Goal: Information Seeking & Learning: Learn about a topic

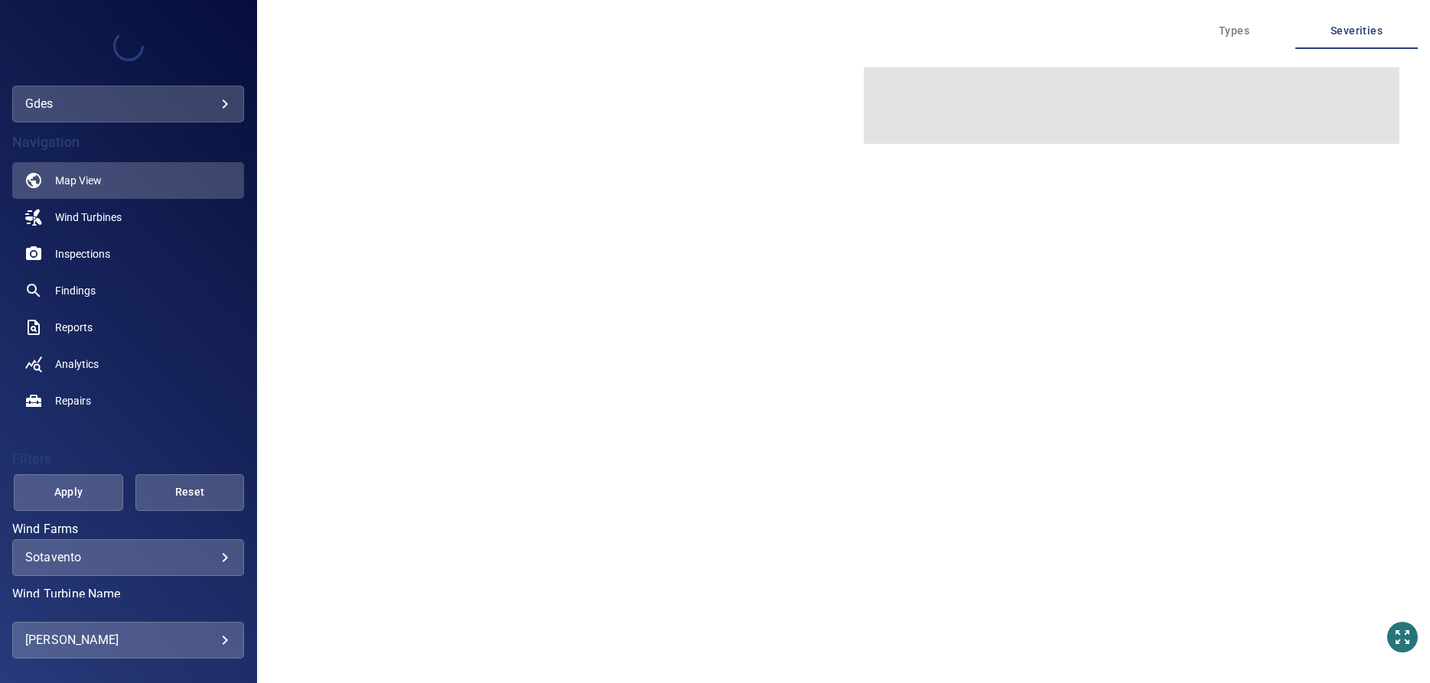
click at [144, 104] on body "**********" at bounding box center [715, 341] width 1430 height 683
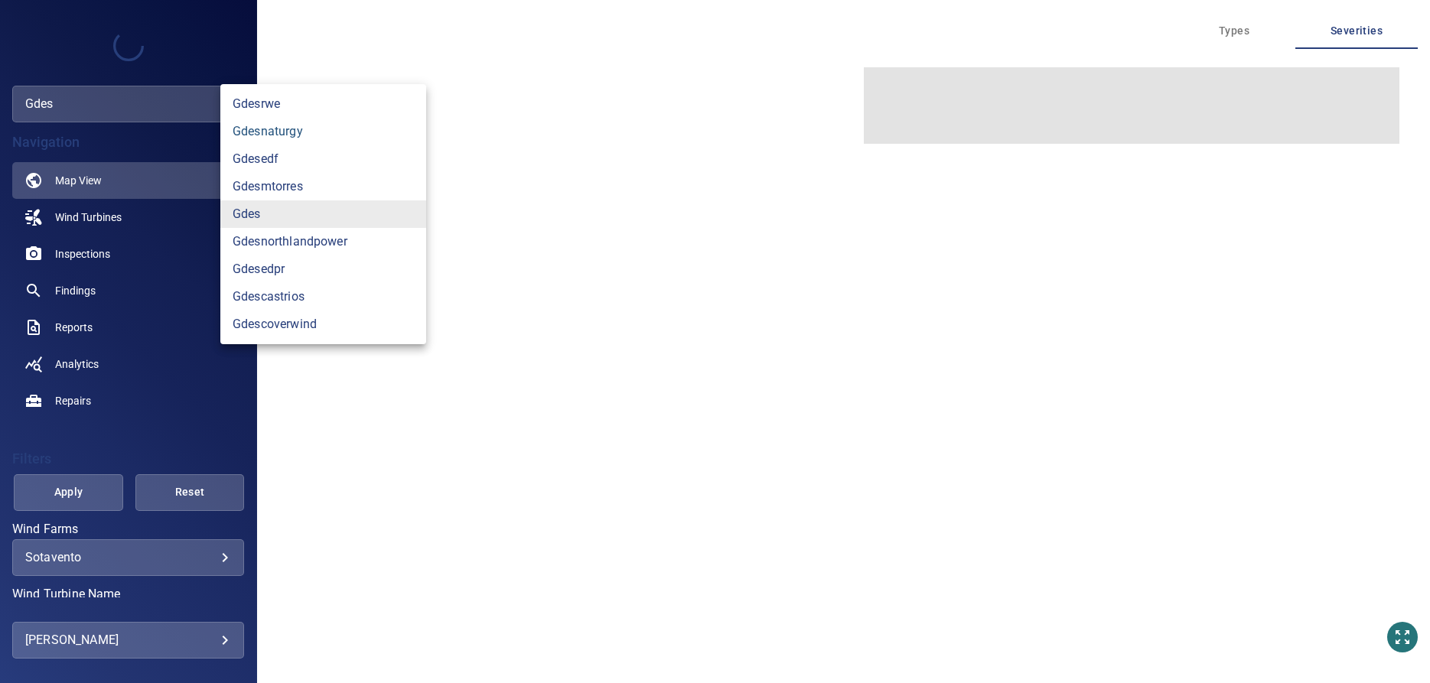
click at [281, 127] on link "gdesnaturgy" at bounding box center [323, 132] width 206 height 28
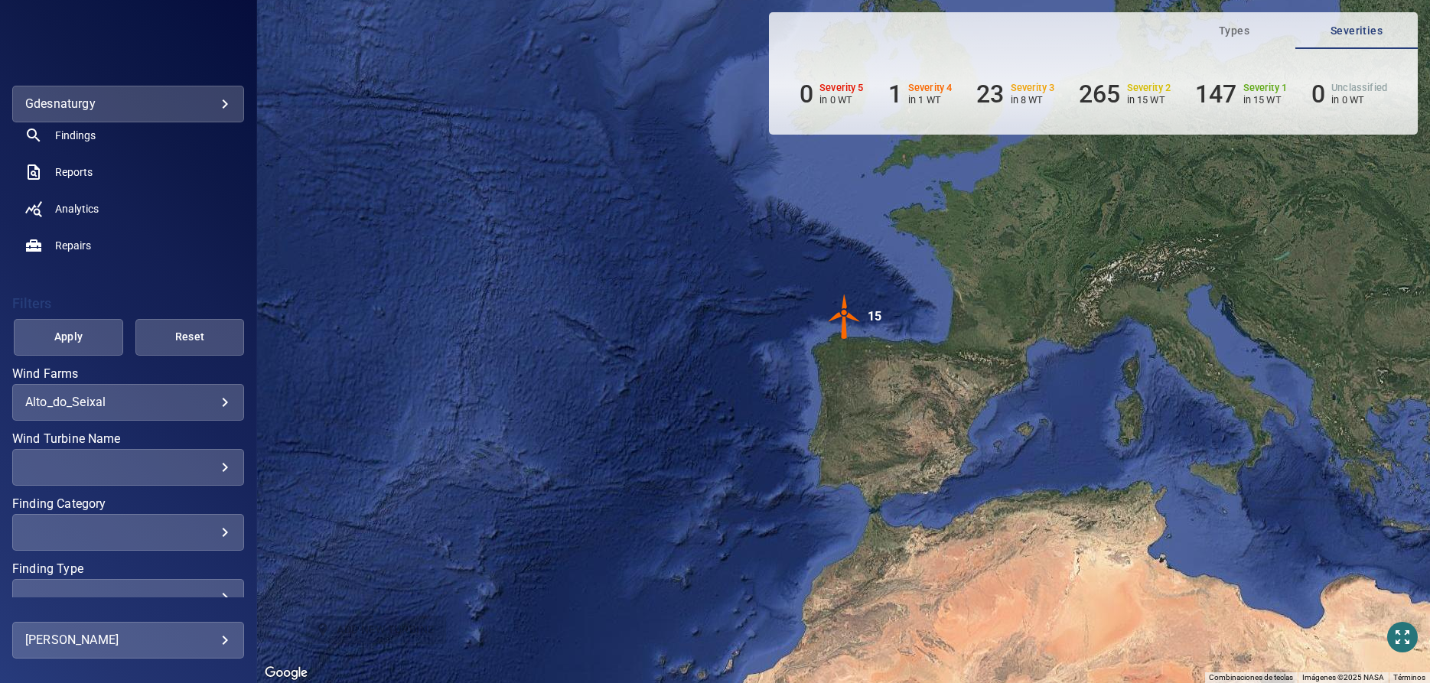
scroll to position [156, 0]
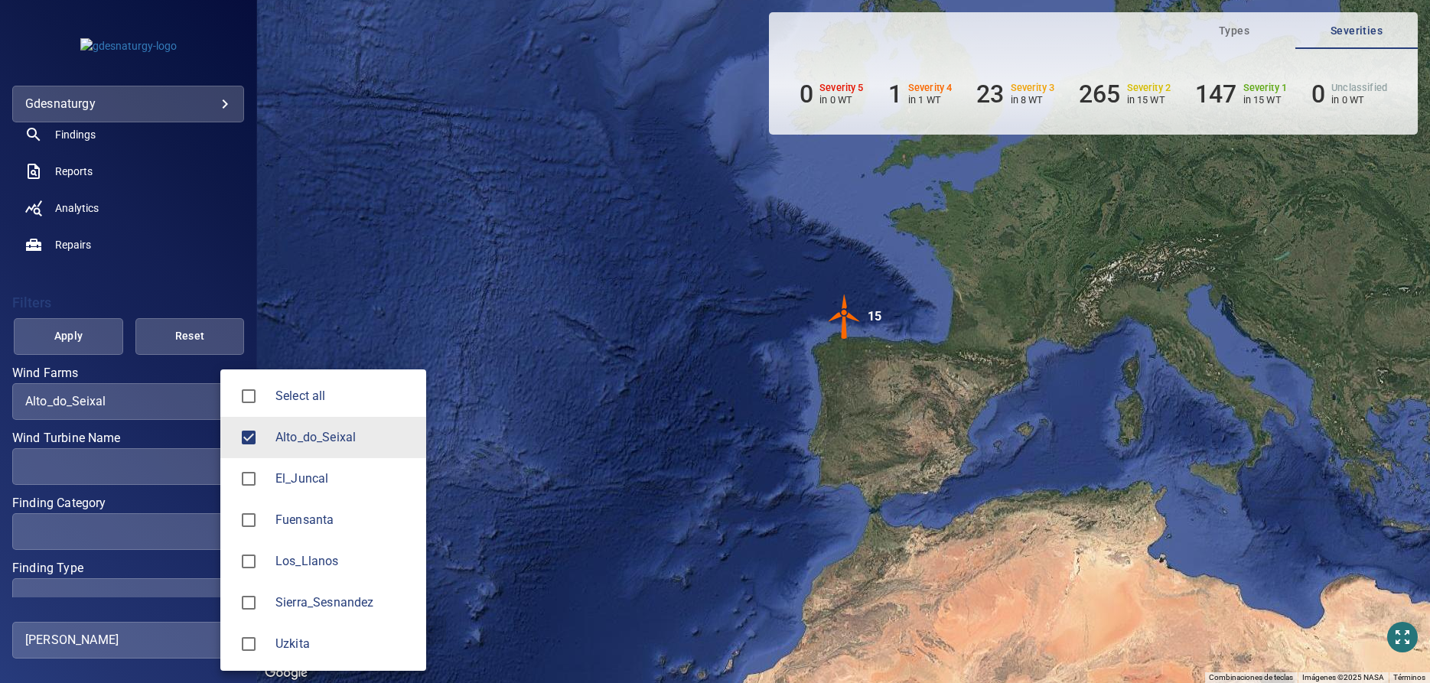
click at [142, 398] on body "**********" at bounding box center [715, 341] width 1430 height 683
click at [144, 399] on div at bounding box center [715, 341] width 1430 height 683
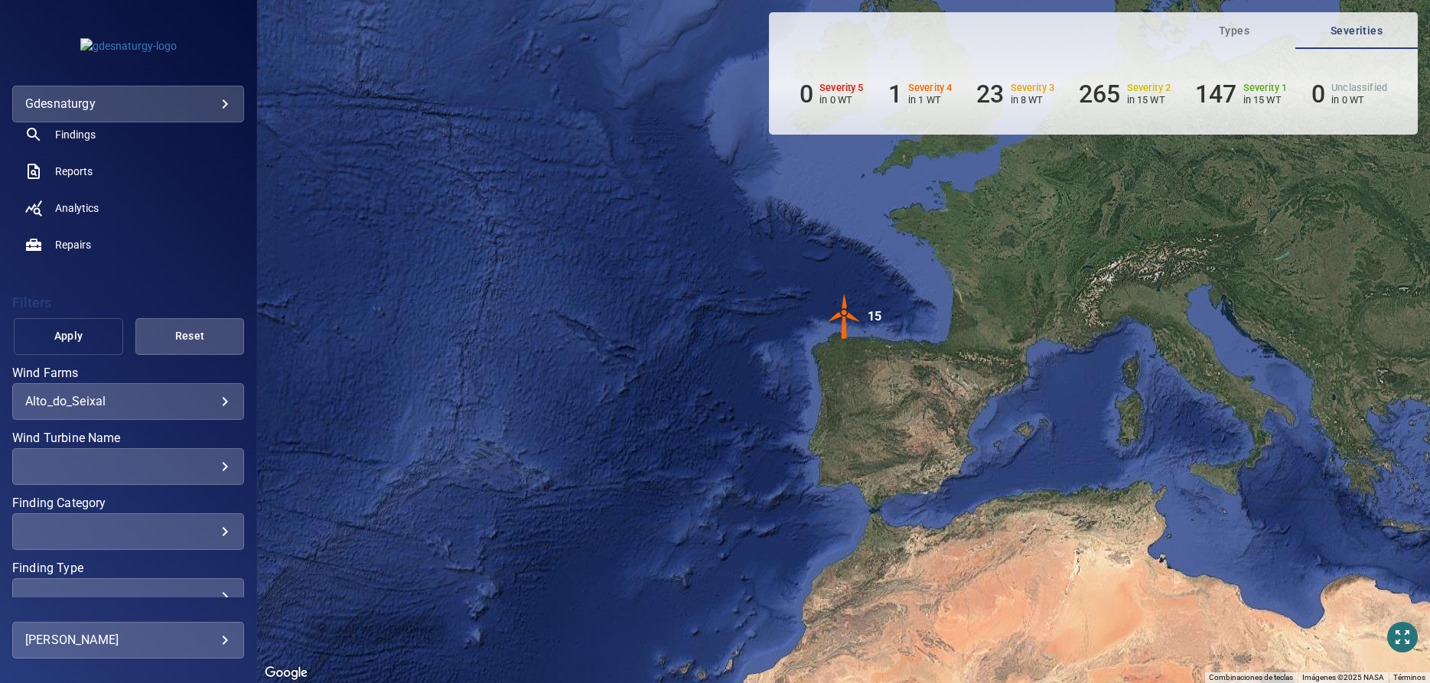
click at [54, 338] on span "Apply" at bounding box center [68, 336] width 71 height 19
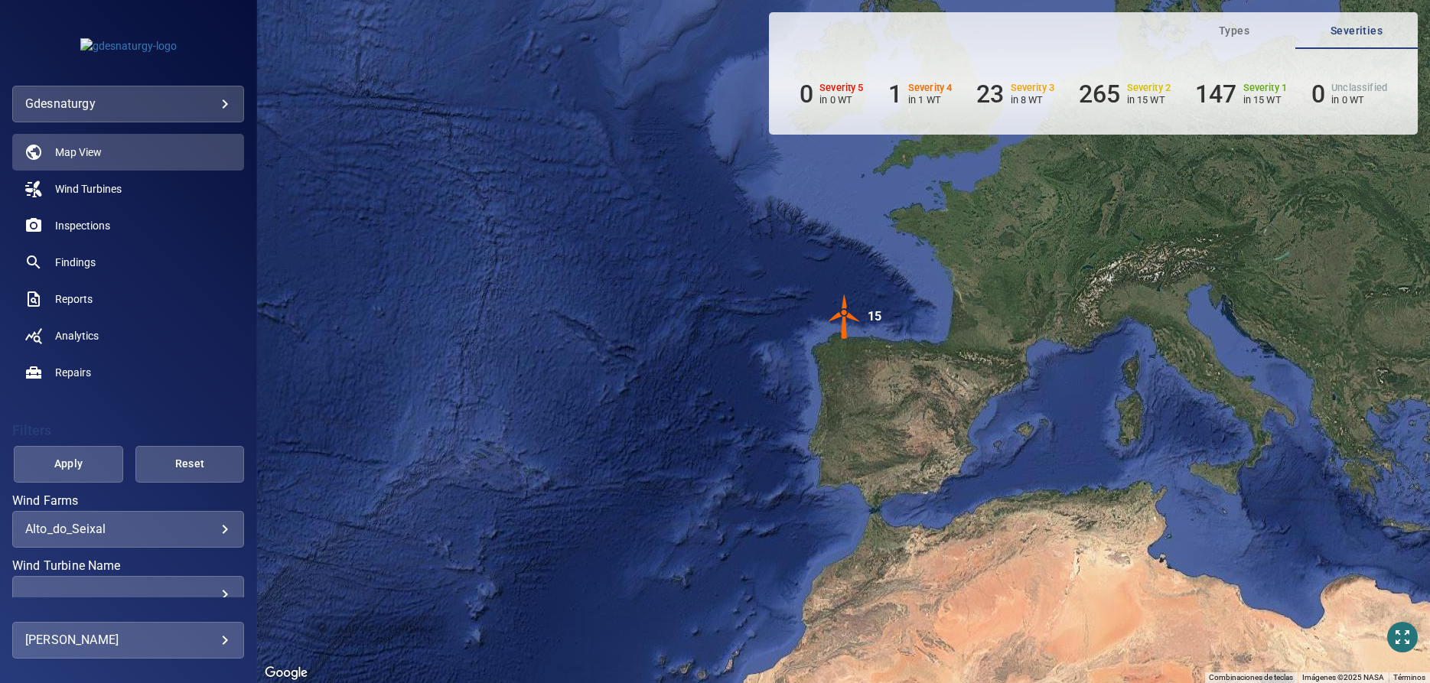
scroll to position [0, 0]
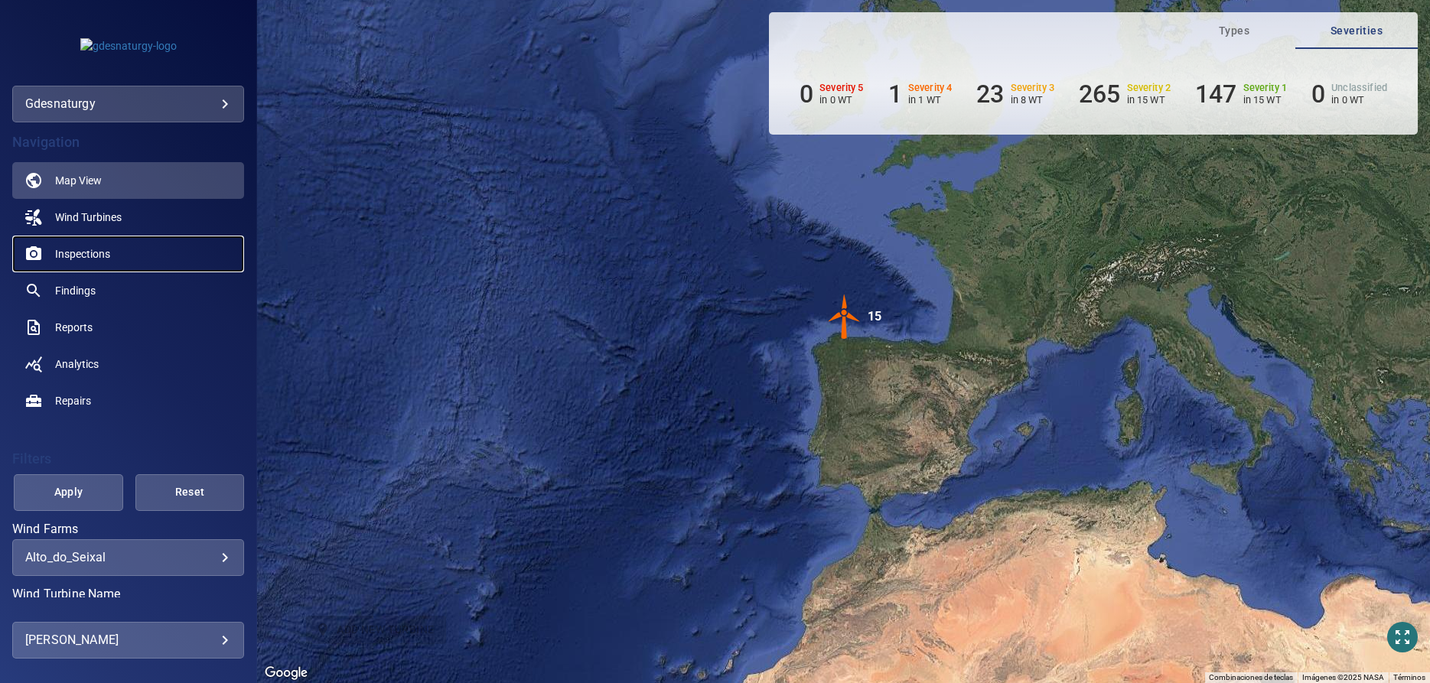
click at [87, 248] on span "Inspections" at bounding box center [82, 253] width 55 height 15
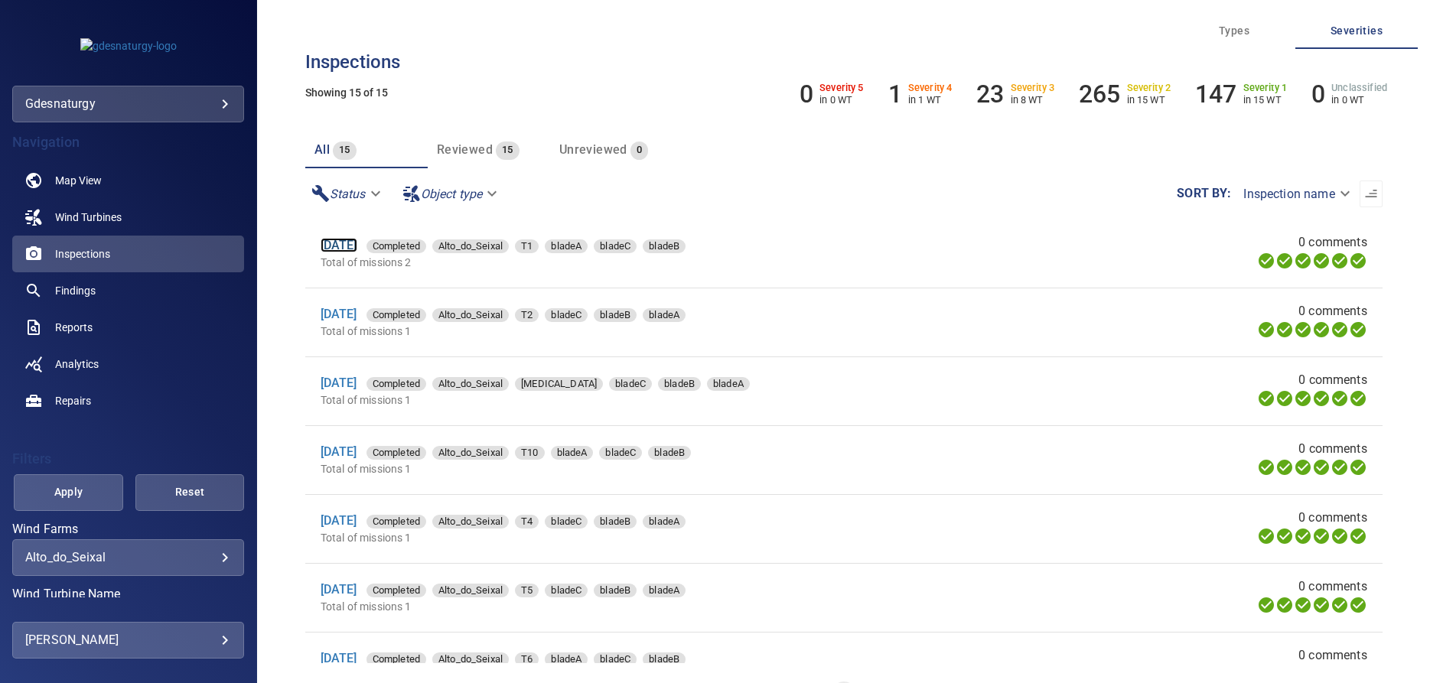
click at [347, 249] on link "[DATE]" at bounding box center [339, 245] width 37 height 15
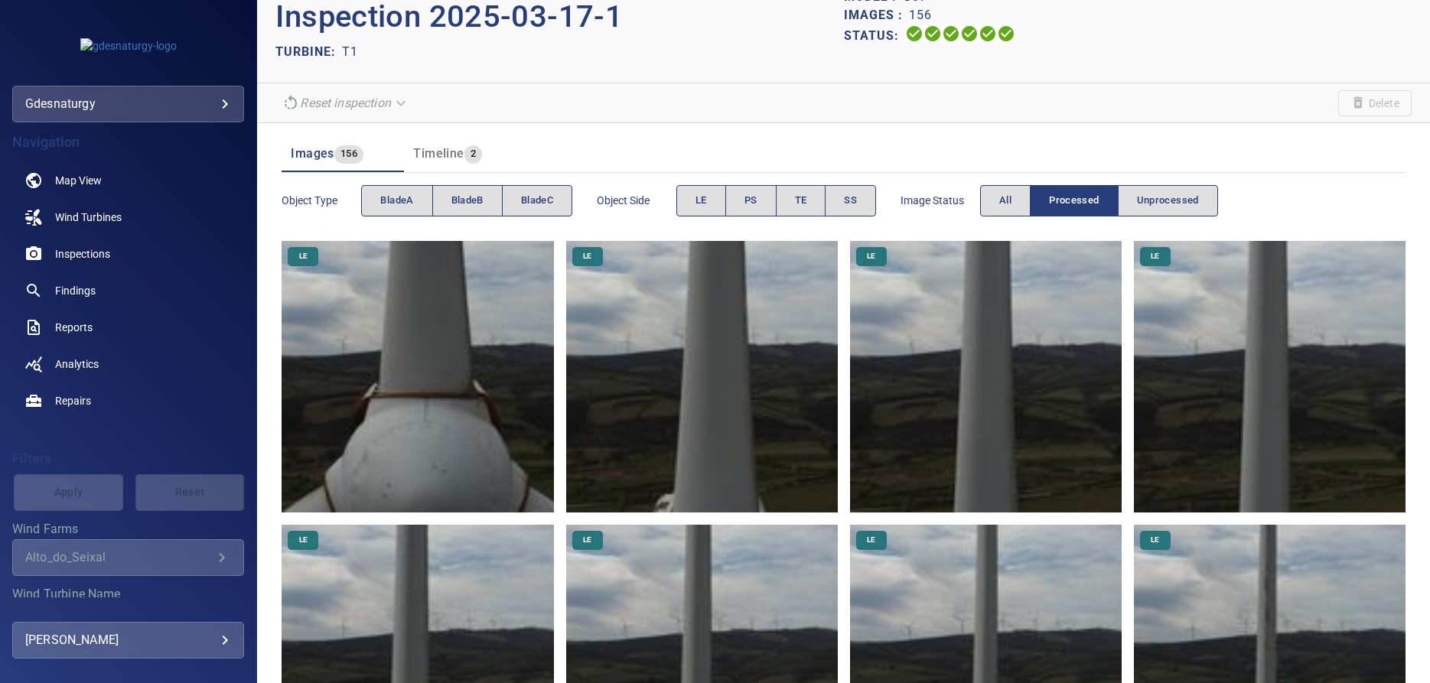
scroll to position [78, 0]
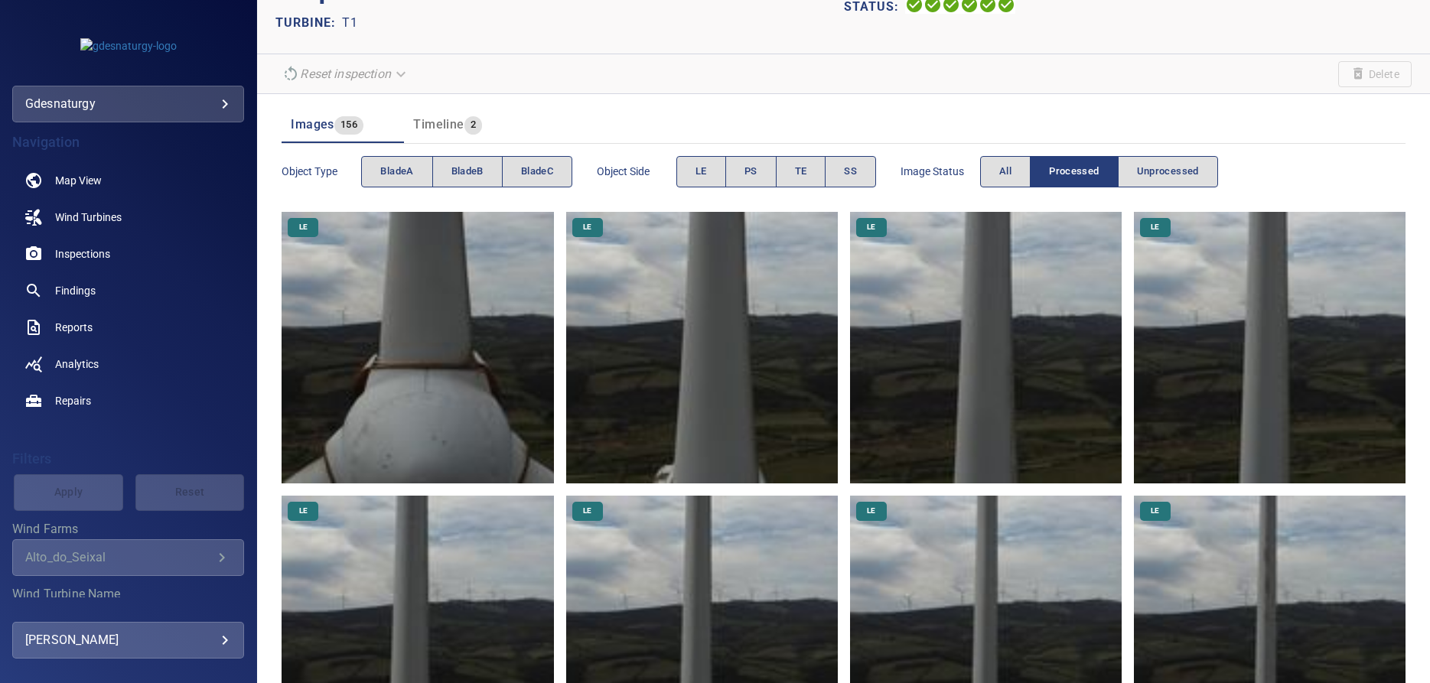
click at [438, 381] on img at bounding box center [418, 348] width 272 height 272
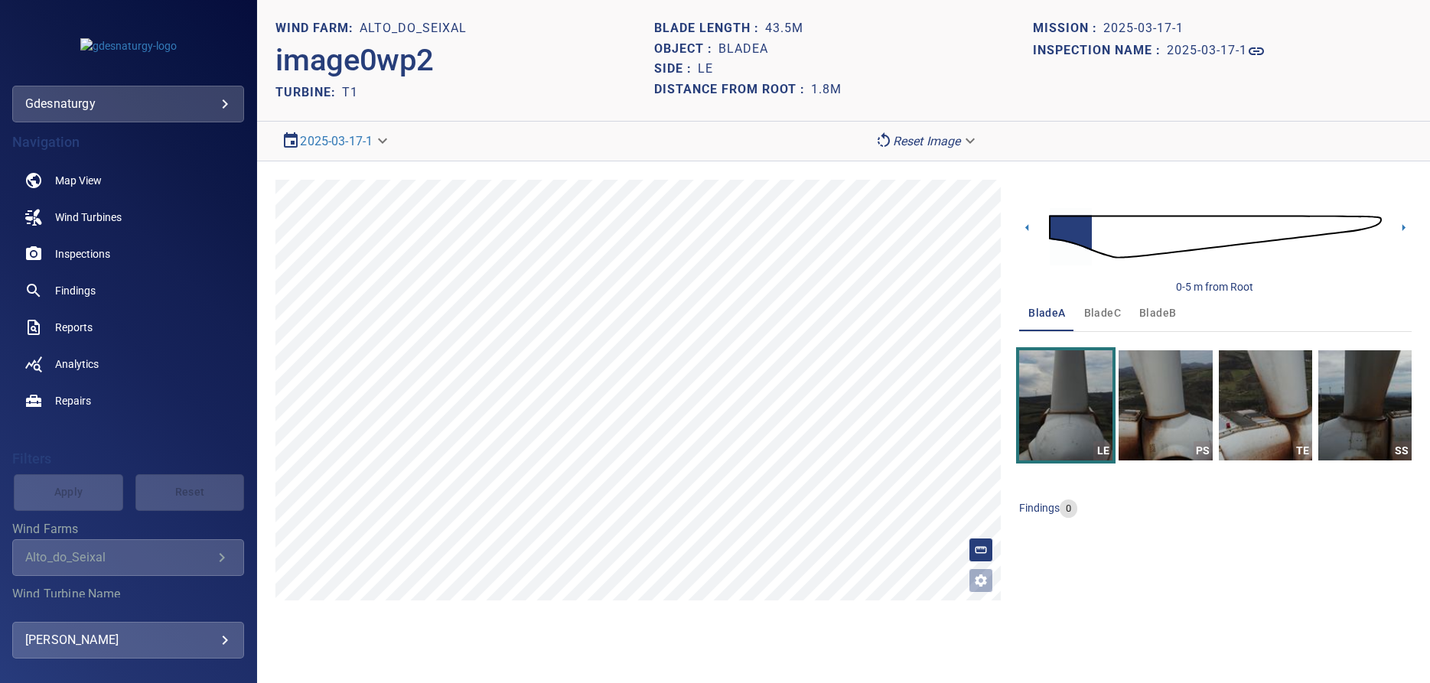
click at [1100, 312] on span "bladeC" at bounding box center [1102, 313] width 37 height 19
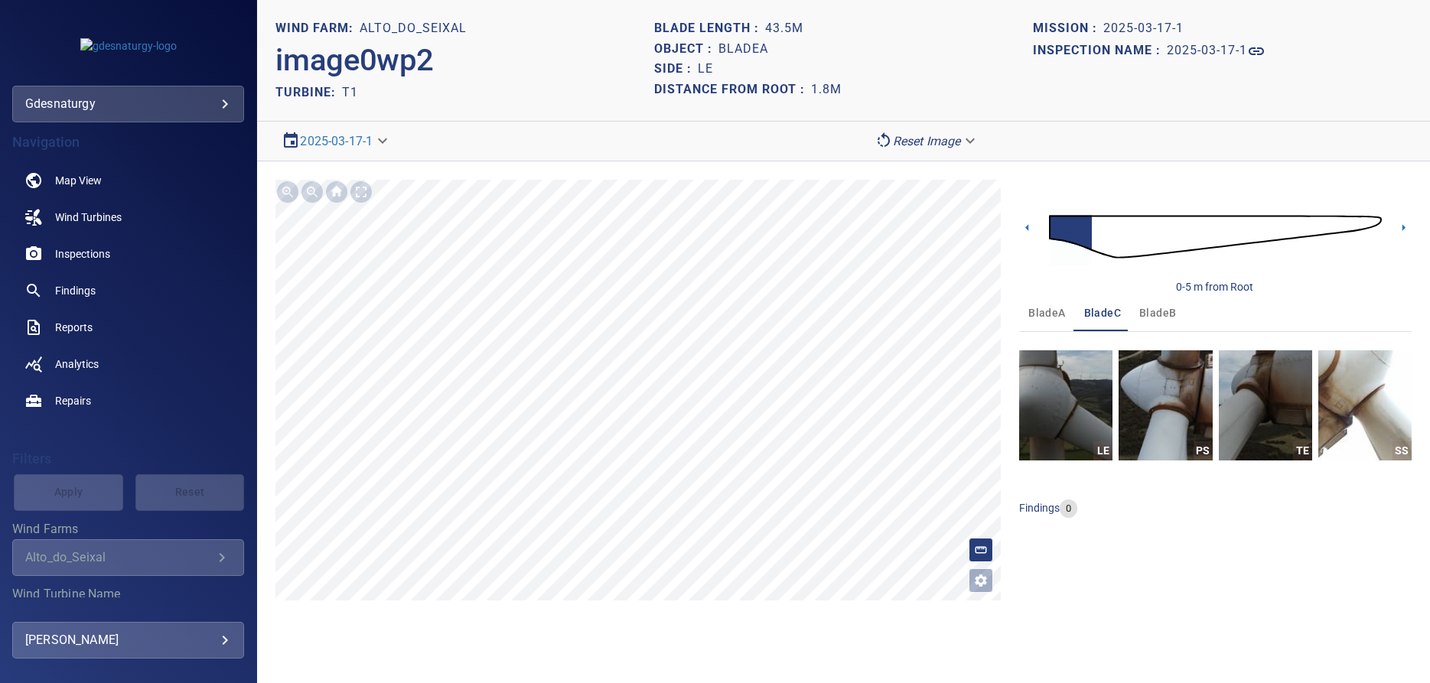
click at [1157, 313] on span "bladeB" at bounding box center [1157, 313] width 37 height 19
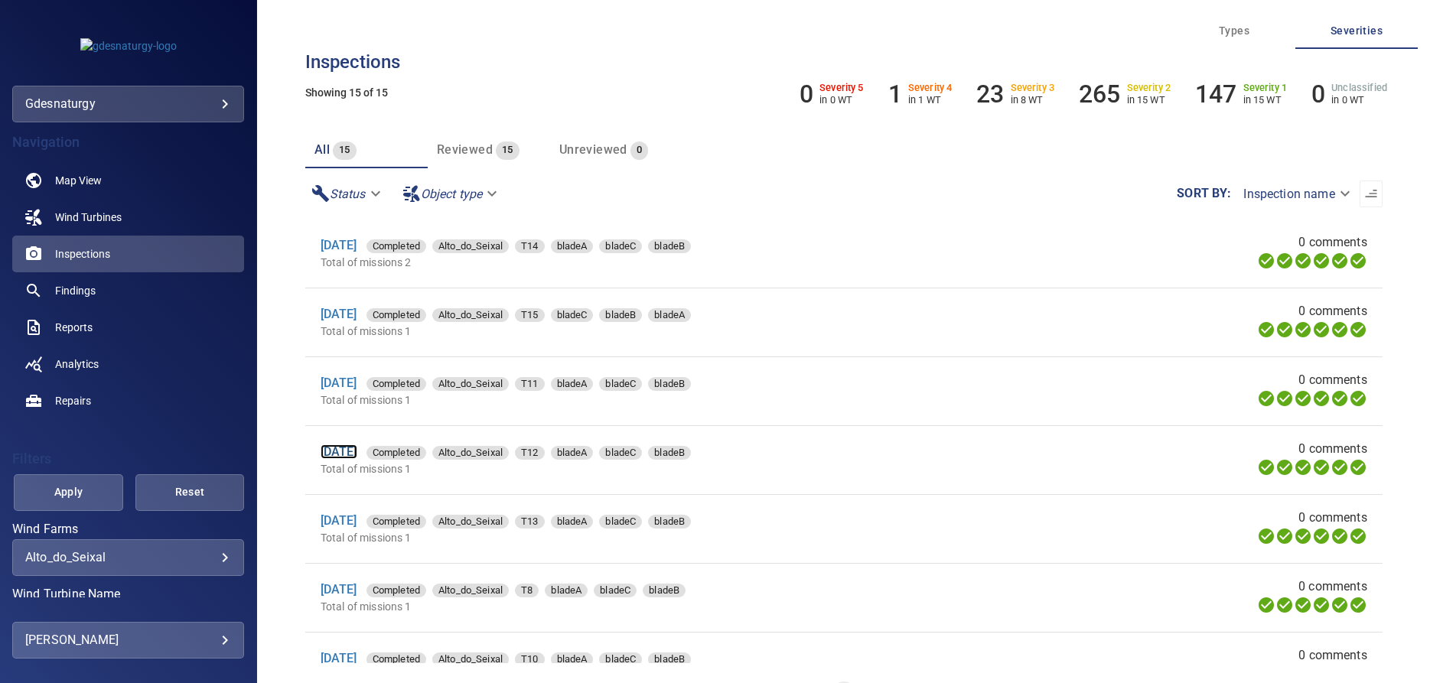
click at [351, 454] on link "[DATE]" at bounding box center [339, 452] width 37 height 15
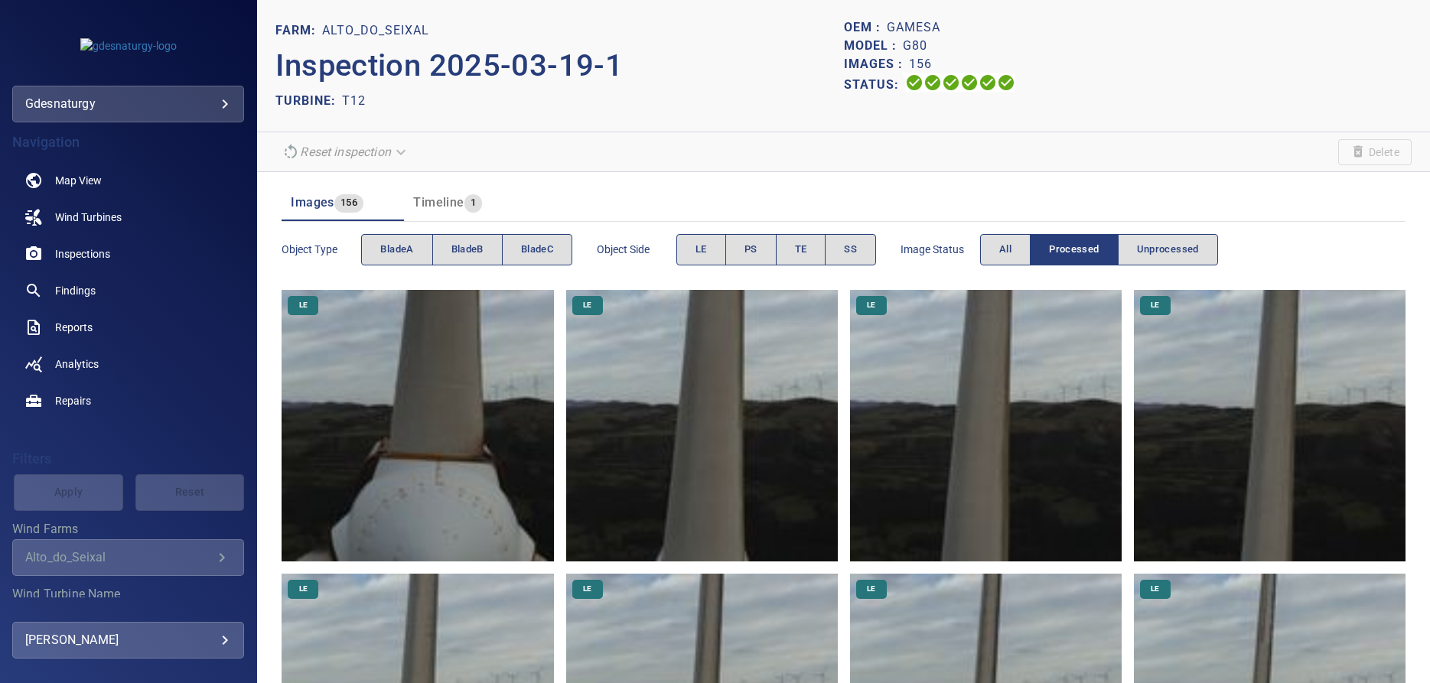
click at [465, 458] on img at bounding box center [418, 426] width 272 height 272
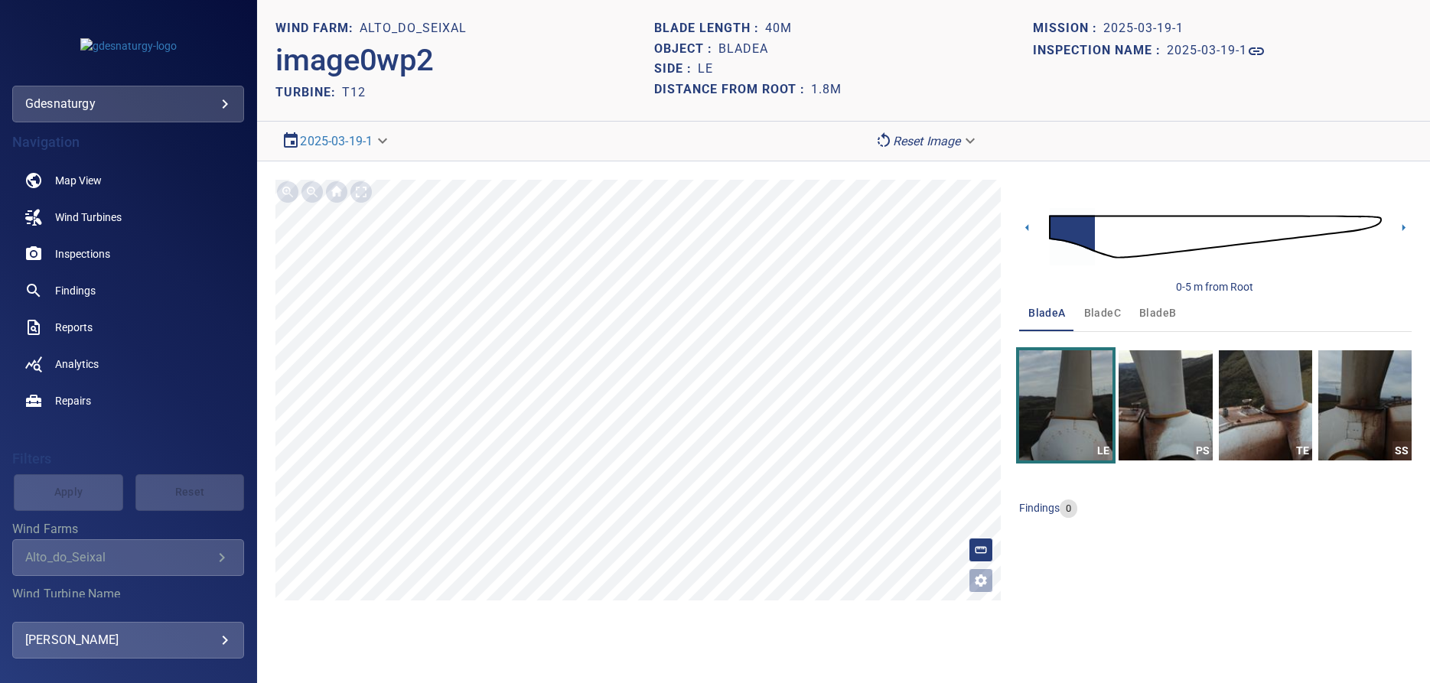
click at [1108, 306] on span "bladeC" at bounding box center [1102, 313] width 37 height 19
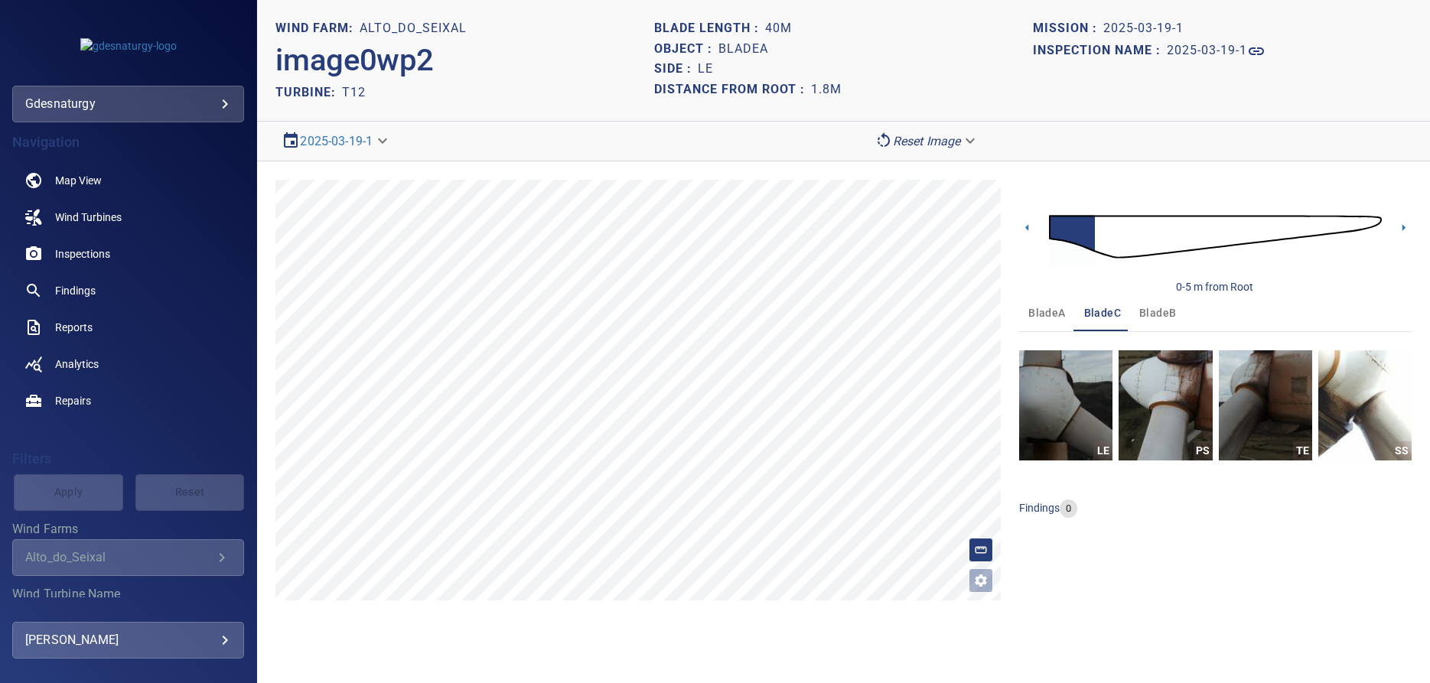
click at [1149, 313] on span "bladeB" at bounding box center [1157, 313] width 37 height 19
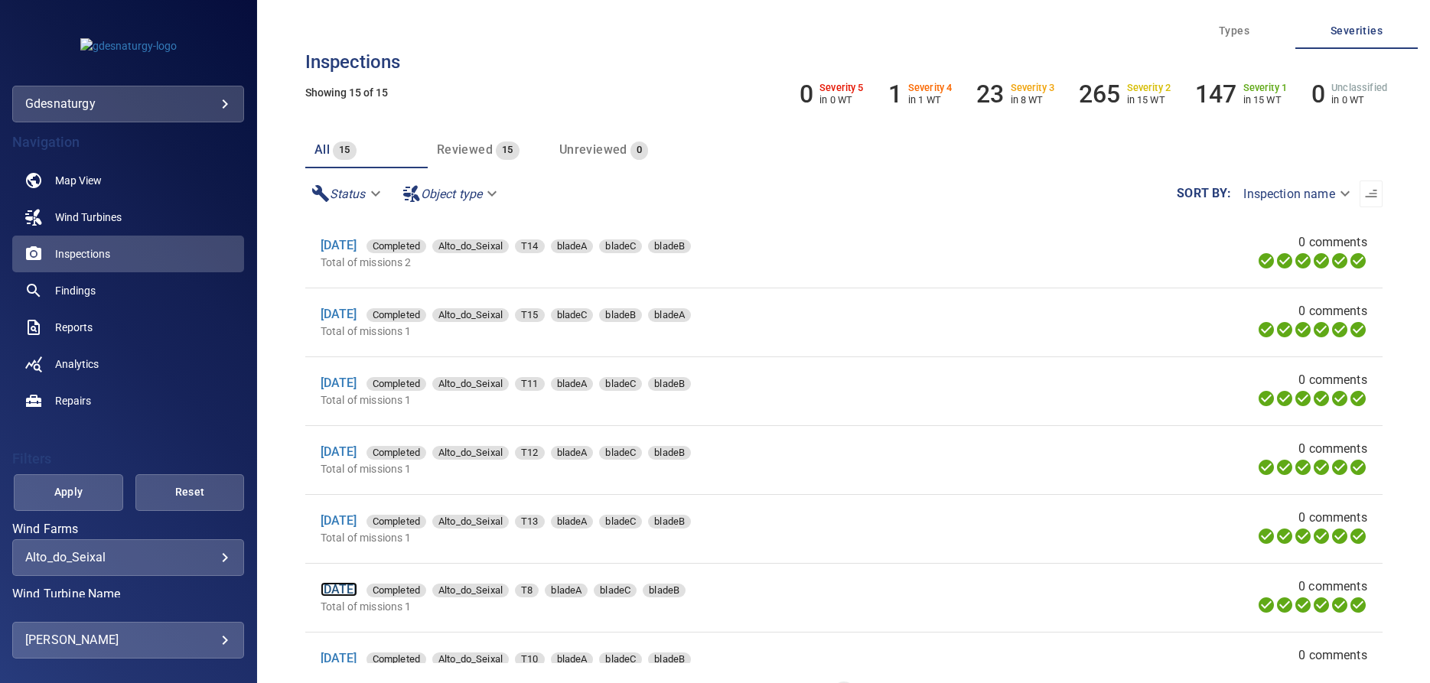
click at [349, 596] on link "[DATE]" at bounding box center [339, 589] width 37 height 15
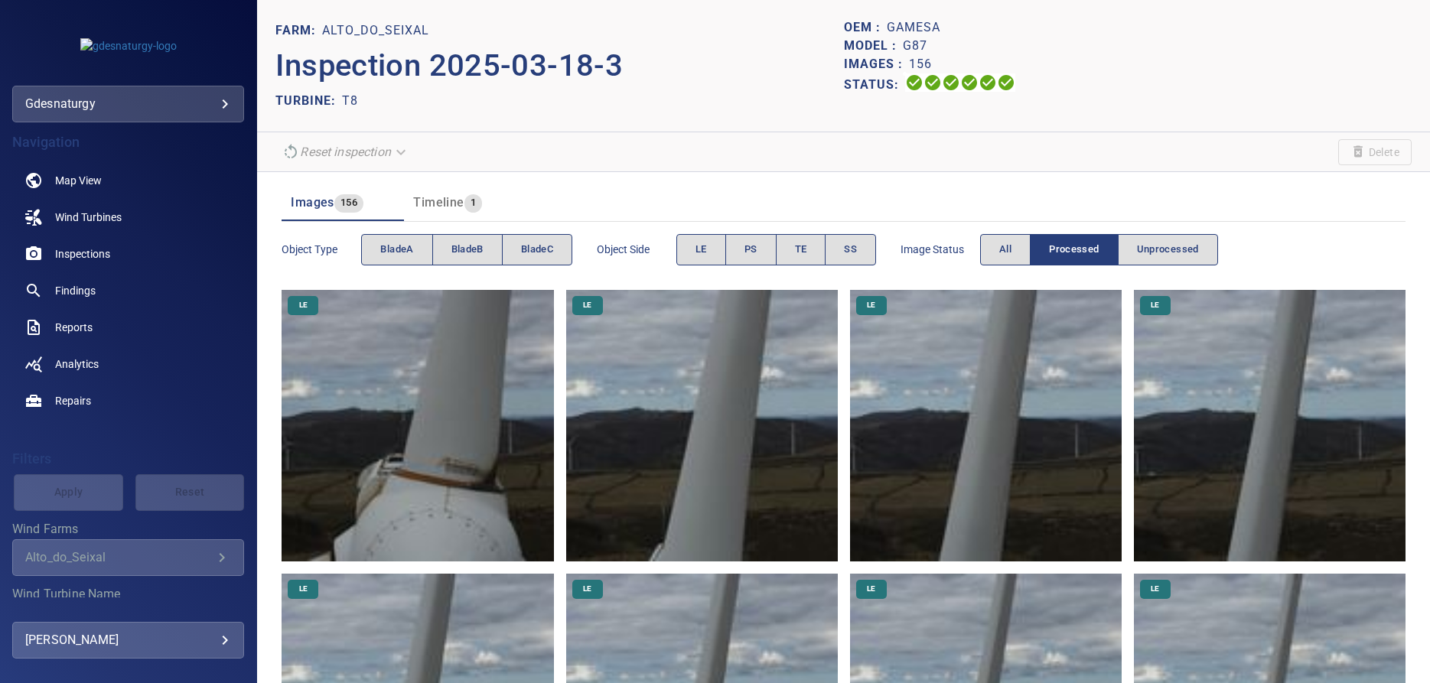
click at [472, 470] on img at bounding box center [418, 426] width 272 height 272
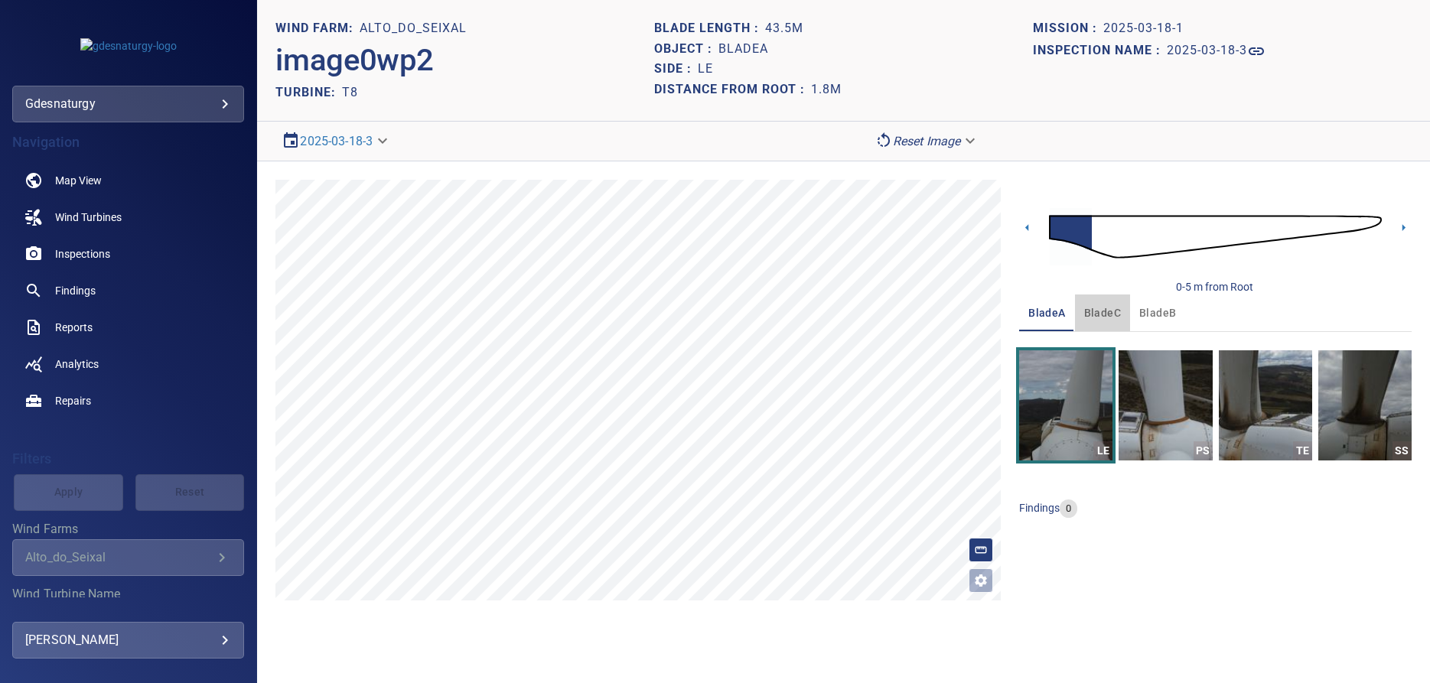
click at [1103, 311] on span "bladeC" at bounding box center [1102, 313] width 37 height 19
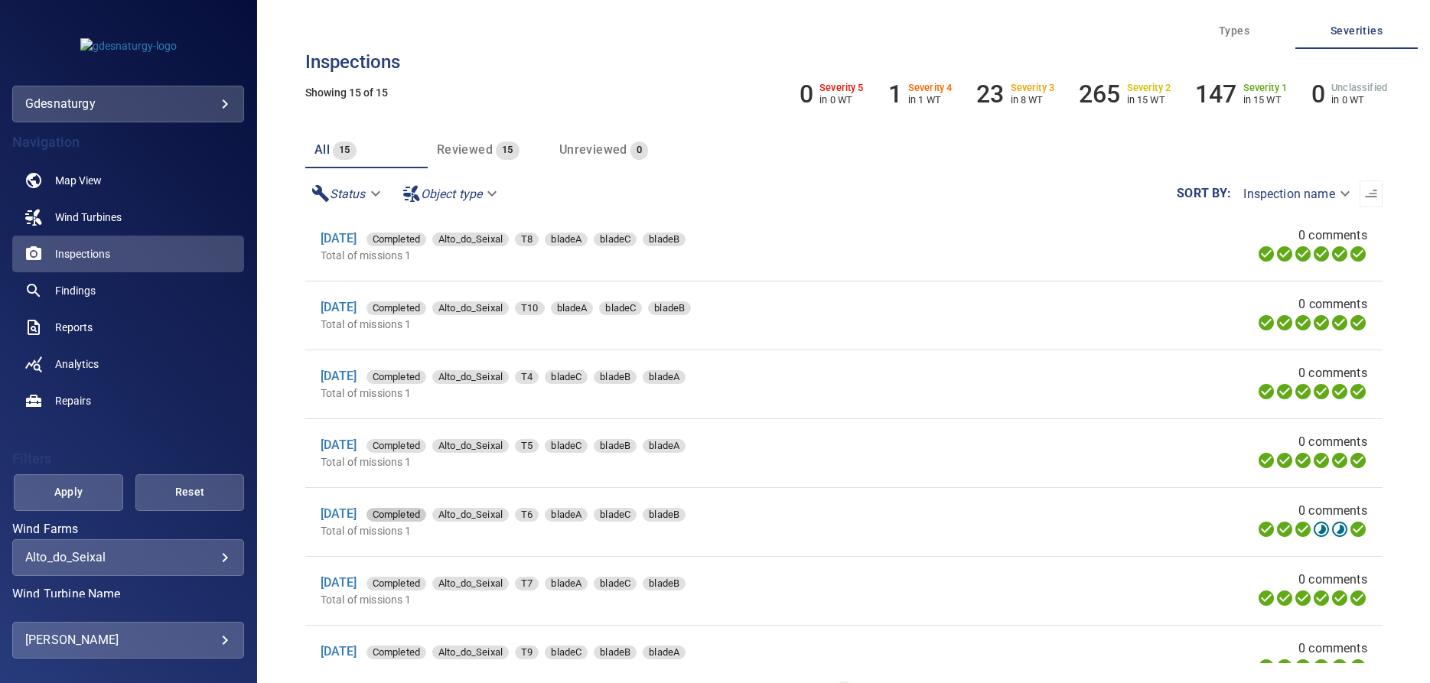
scroll to position [468, 0]
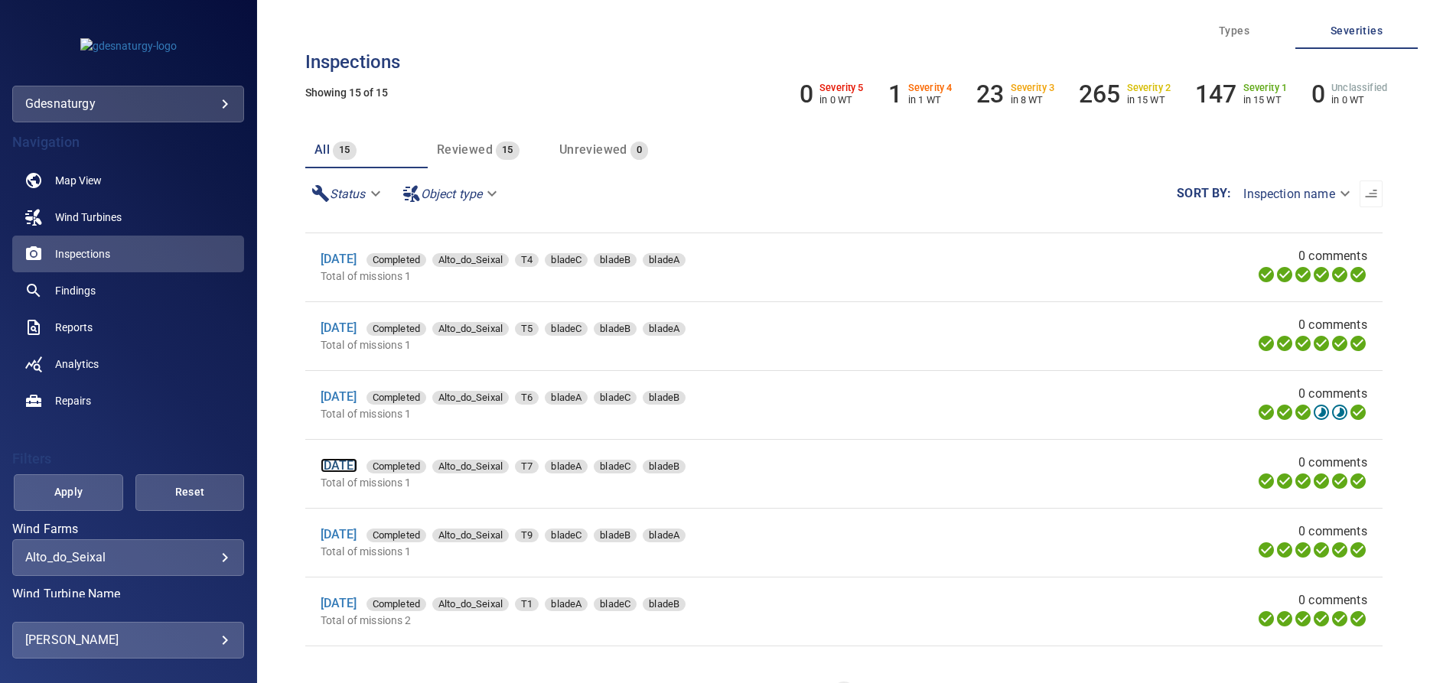
click at [350, 469] on link "[DATE]" at bounding box center [339, 465] width 37 height 15
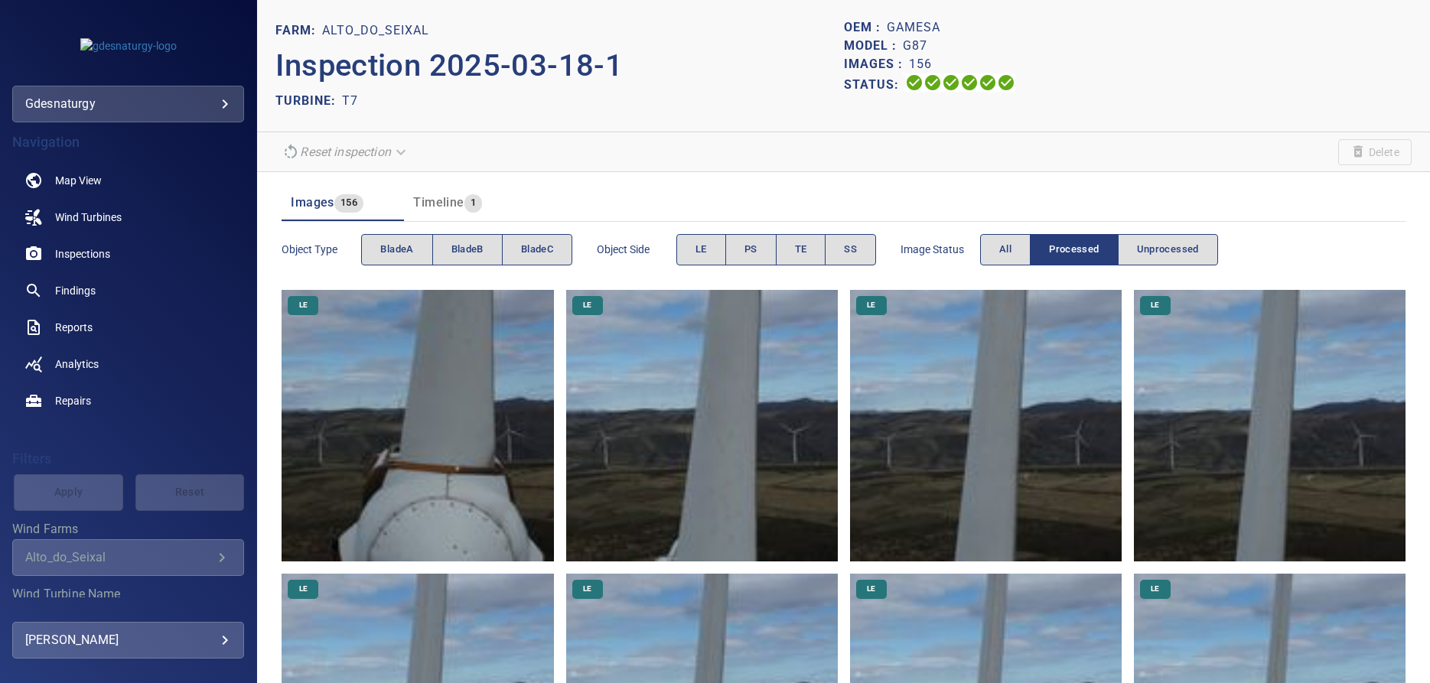
click at [452, 469] on img at bounding box center [418, 426] width 272 height 272
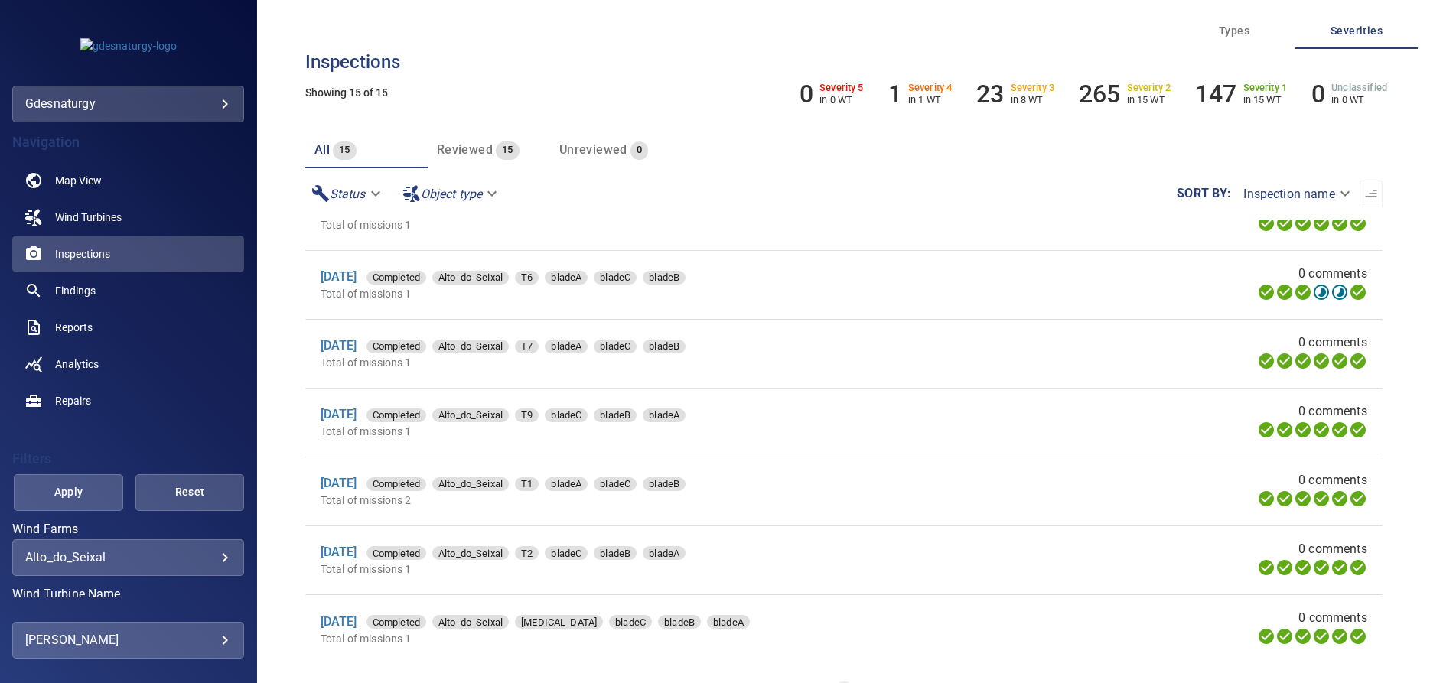
scroll to position [41, 0]
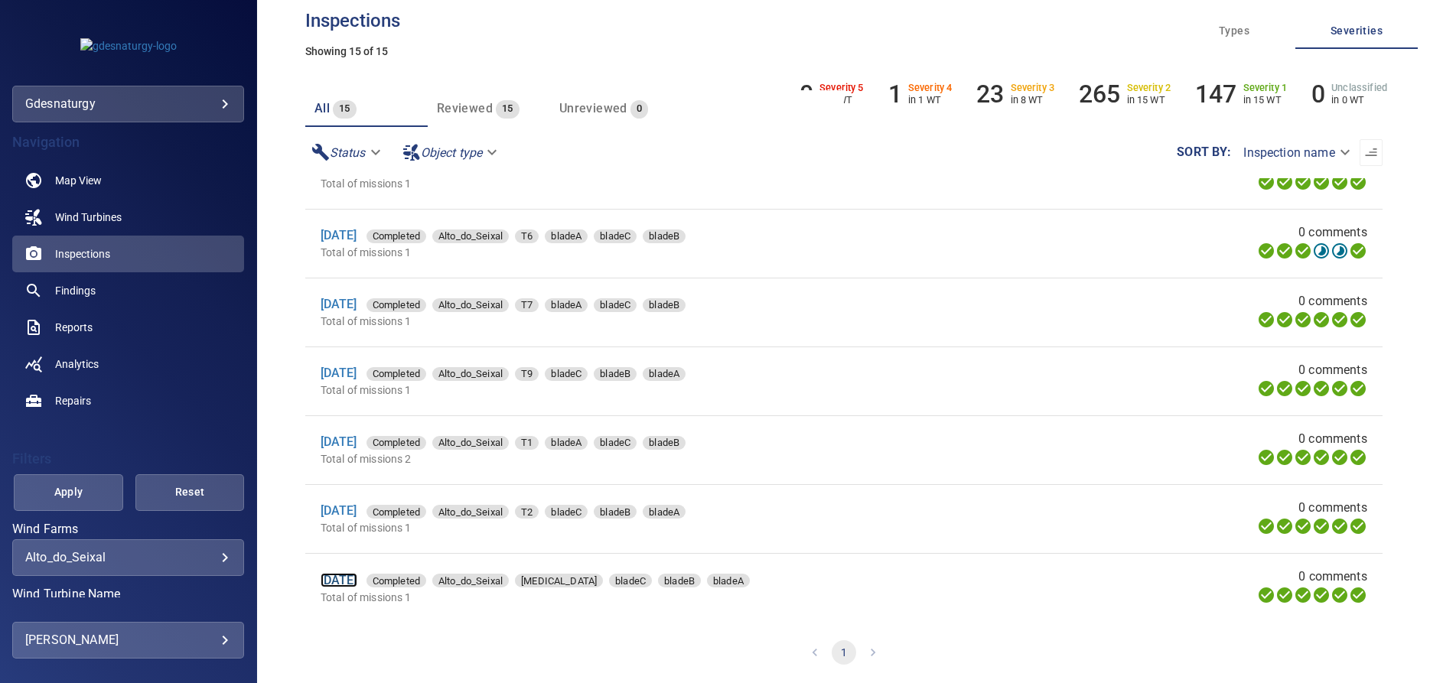
click at [356, 581] on link "[DATE]" at bounding box center [339, 580] width 37 height 15
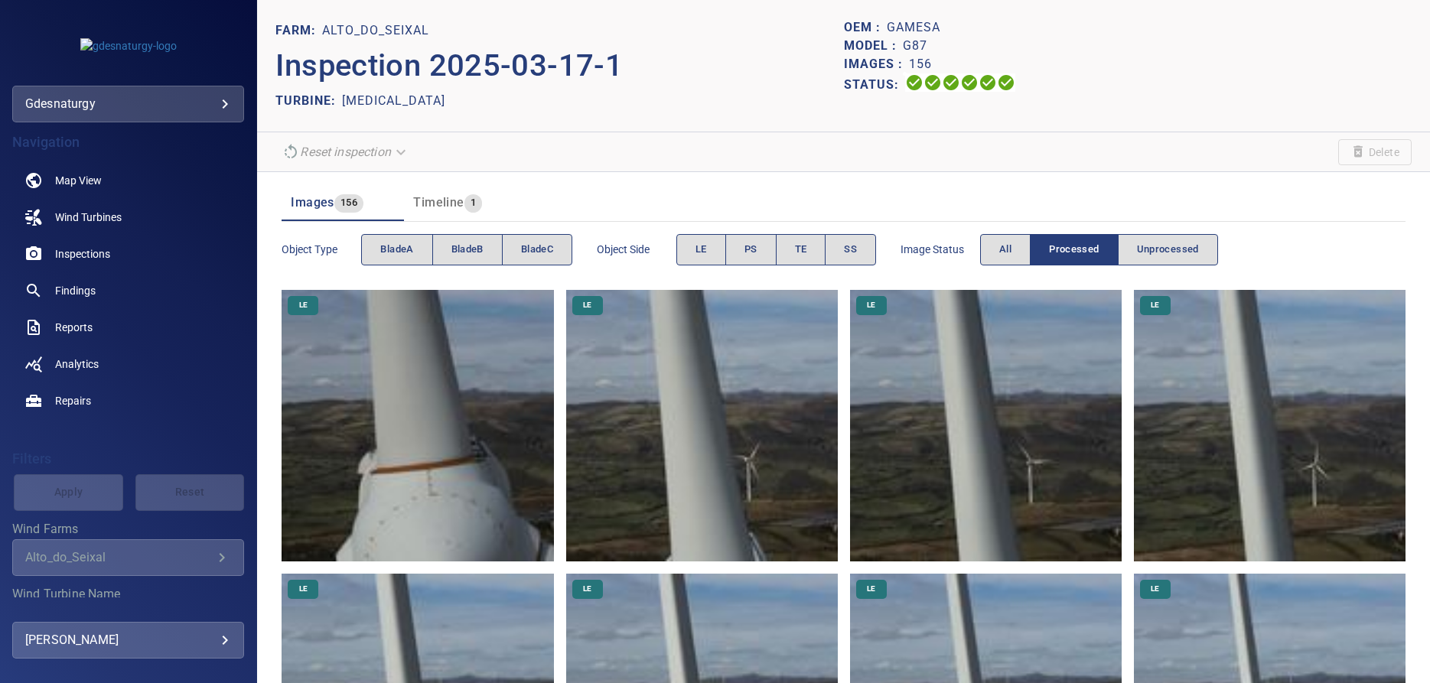
click at [520, 462] on img at bounding box center [418, 426] width 272 height 272
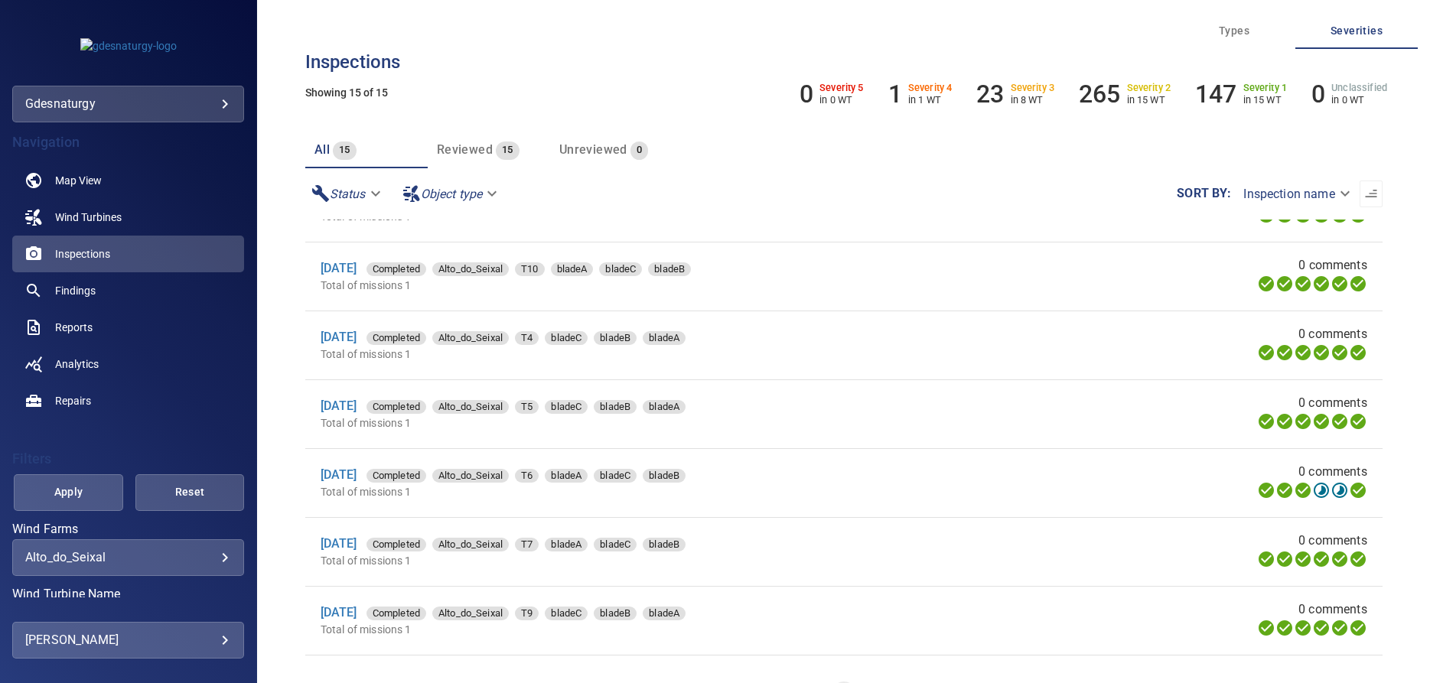
scroll to position [595, 0]
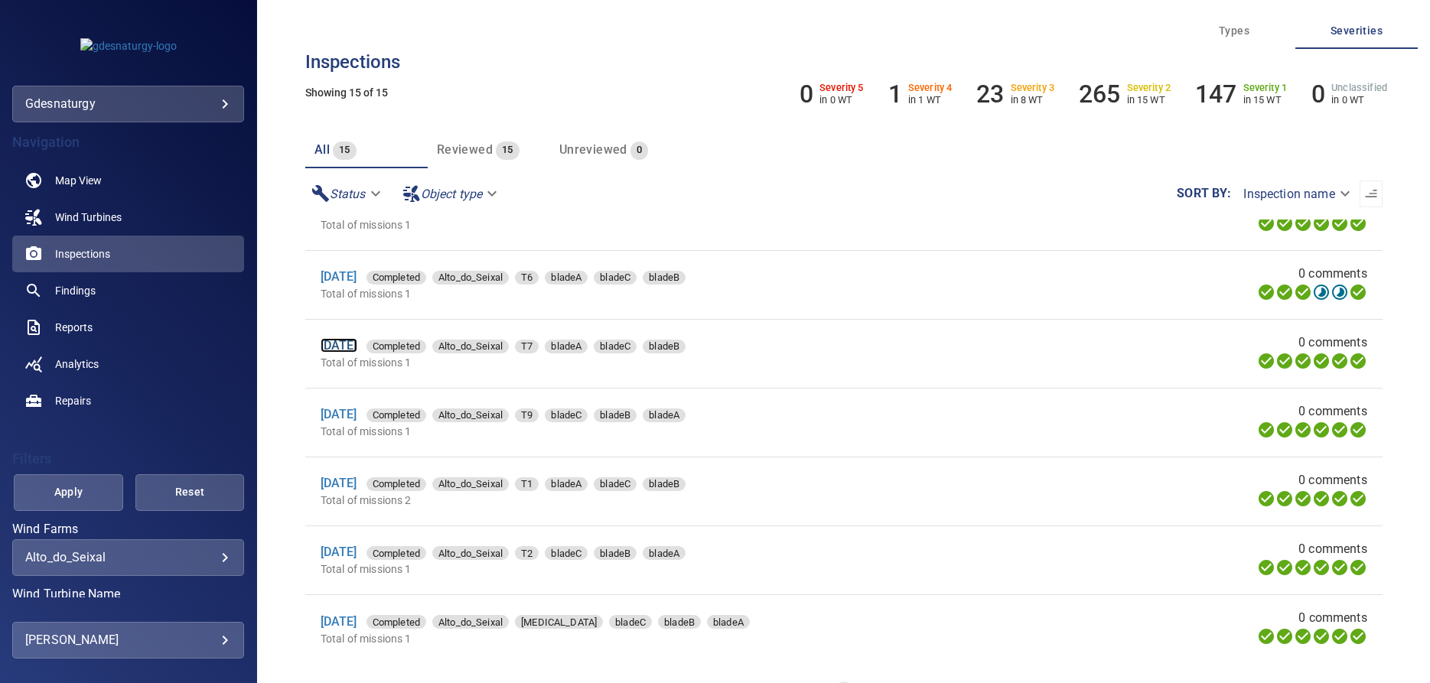
click at [357, 347] on link "[DATE]" at bounding box center [339, 345] width 37 height 15
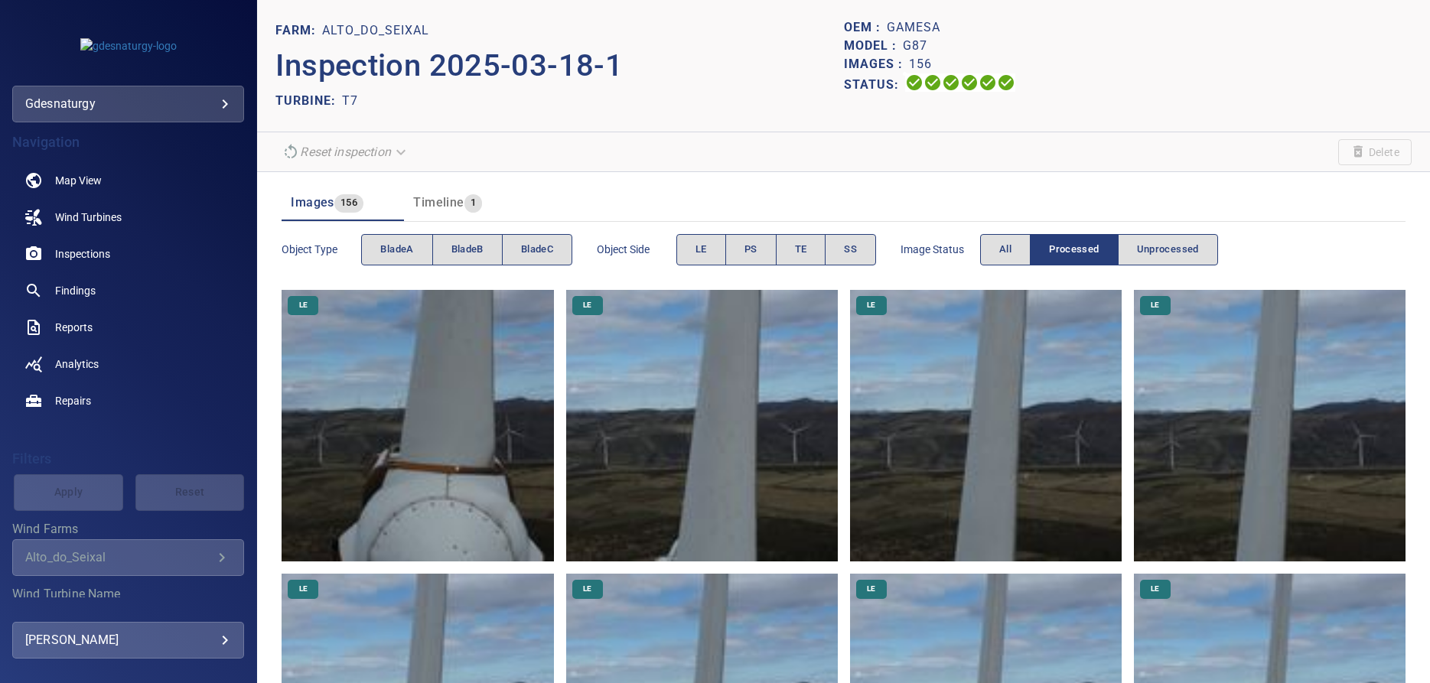
click at [518, 455] on img at bounding box center [418, 426] width 272 height 272
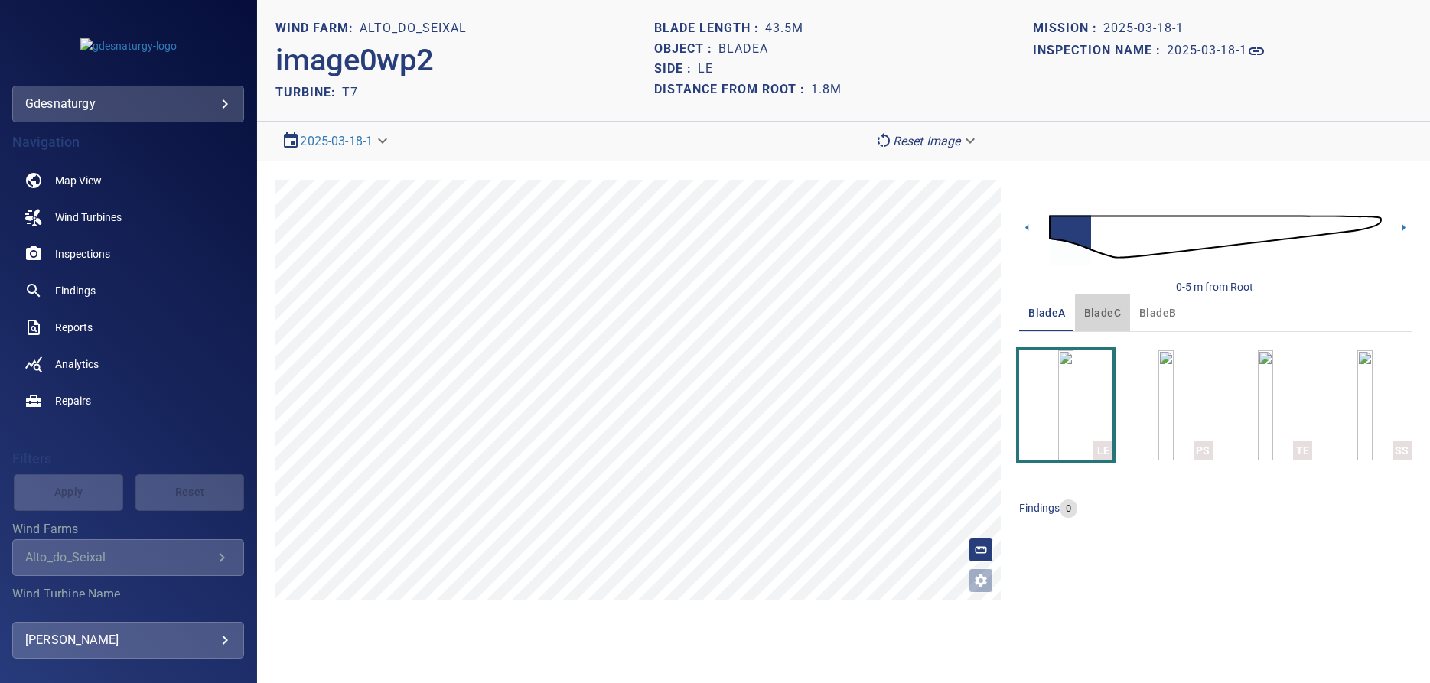
click at [1106, 311] on span "bladeC" at bounding box center [1102, 313] width 37 height 19
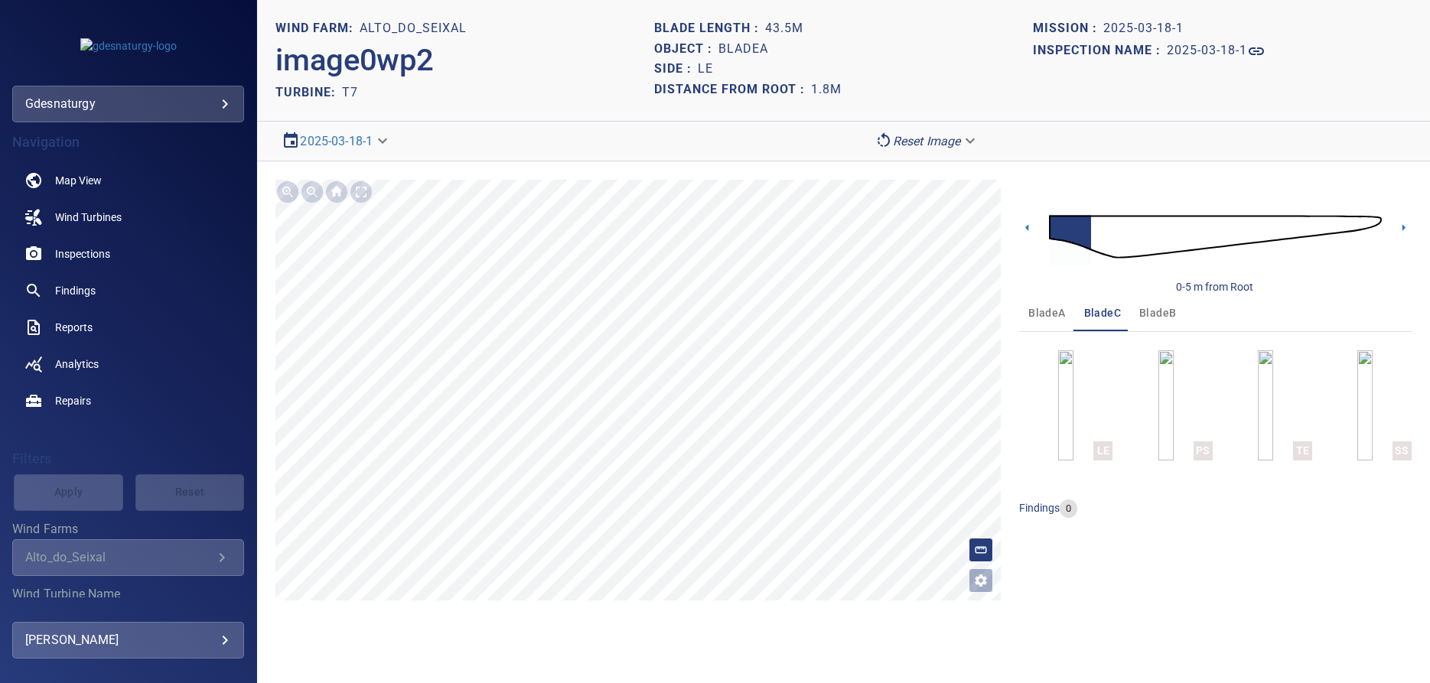
click at [1149, 315] on span "bladeB" at bounding box center [1157, 313] width 37 height 19
